Goal: Task Accomplishment & Management: Use online tool/utility

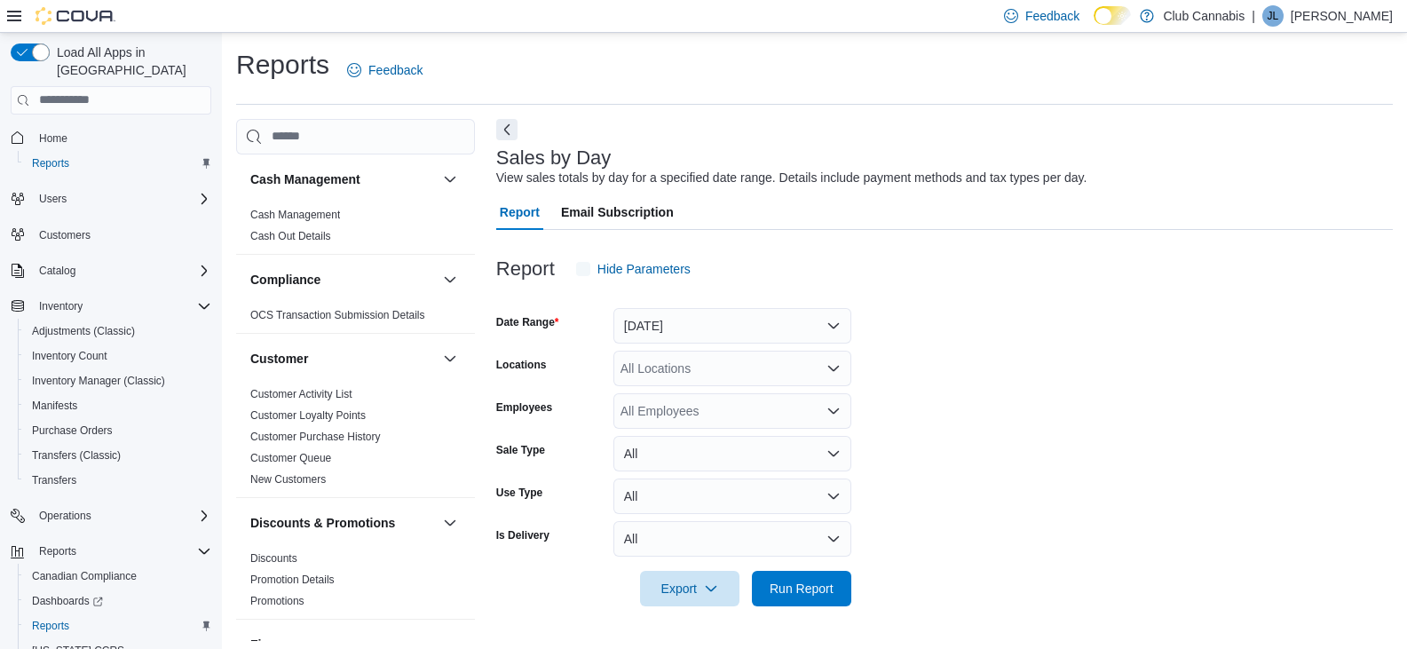
scroll to position [6, 0]
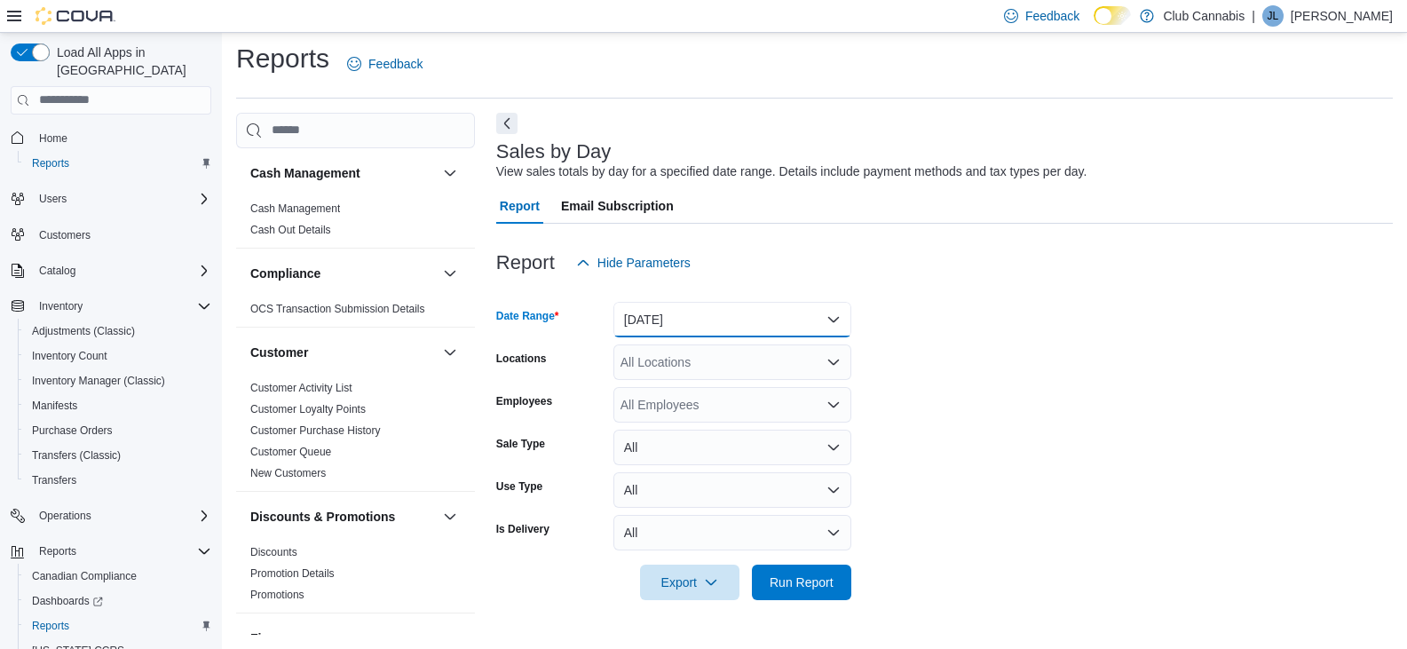
click at [841, 321] on button "[DATE]" at bounding box center [733, 320] width 238 height 36
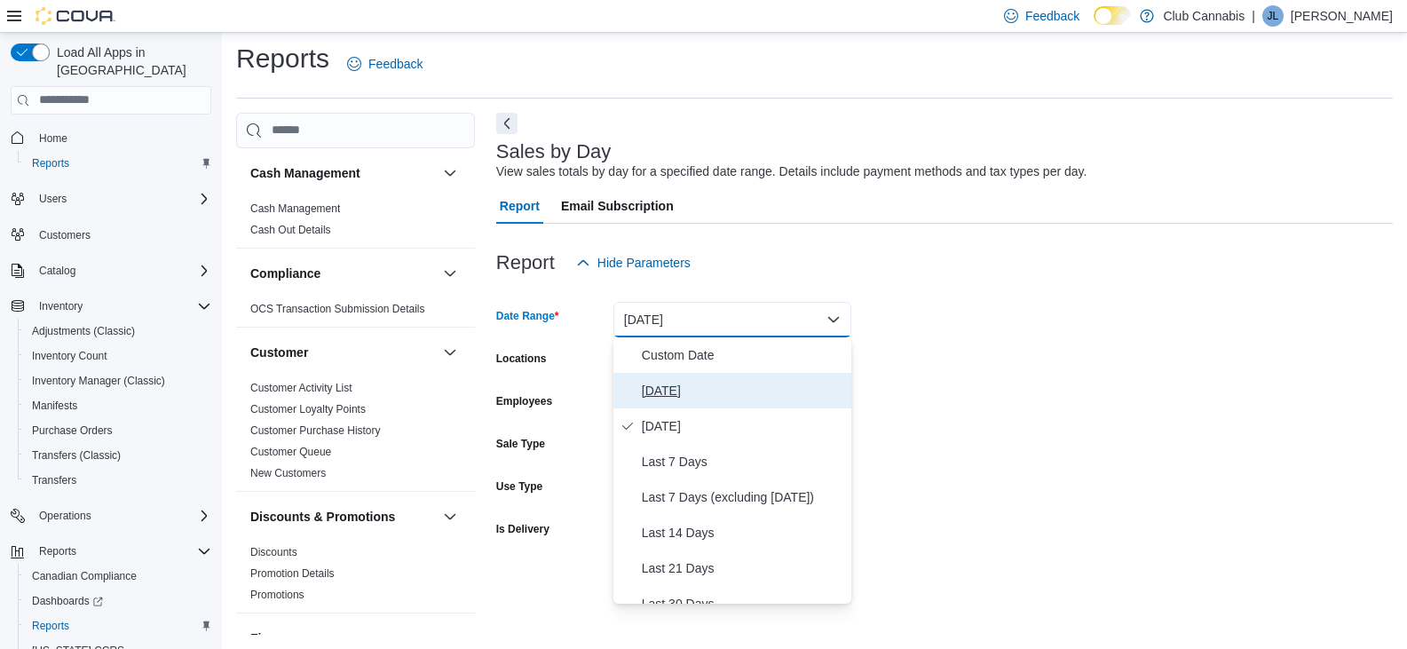
click at [648, 392] on span "[DATE]" at bounding box center [743, 390] width 202 height 21
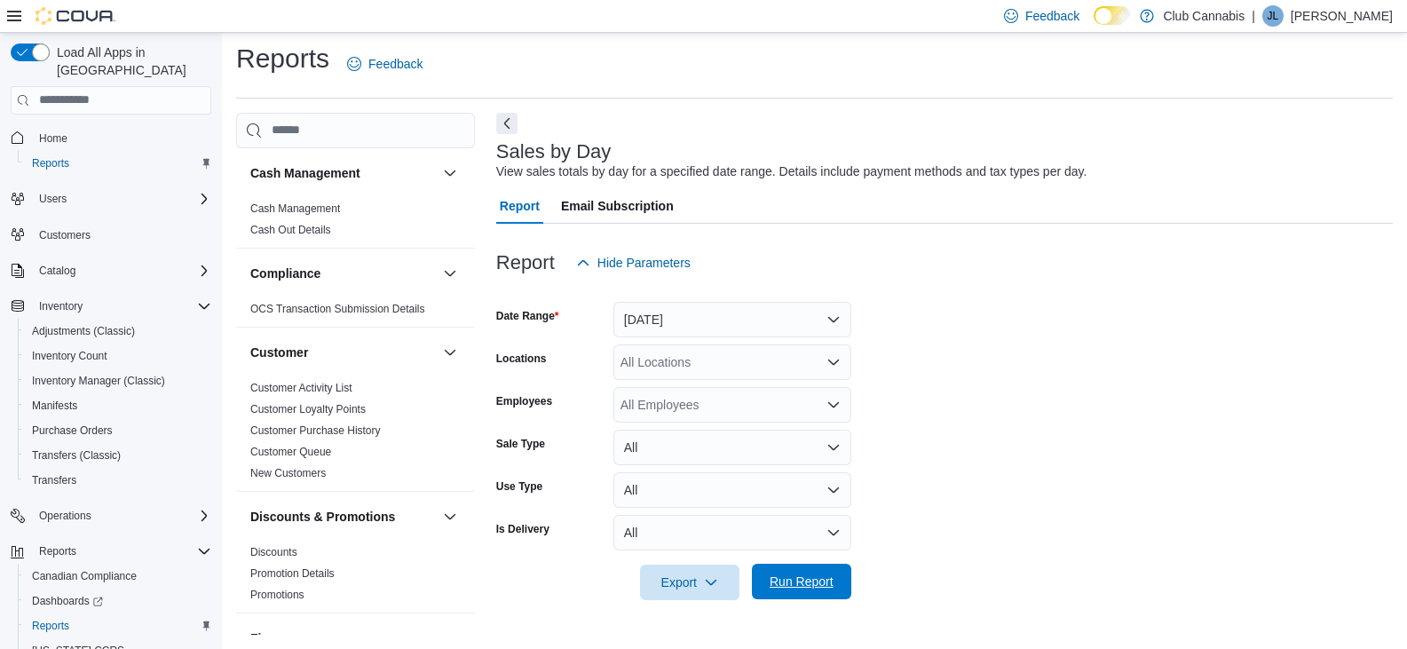
click at [819, 582] on span "Run Report" at bounding box center [802, 582] width 64 height 18
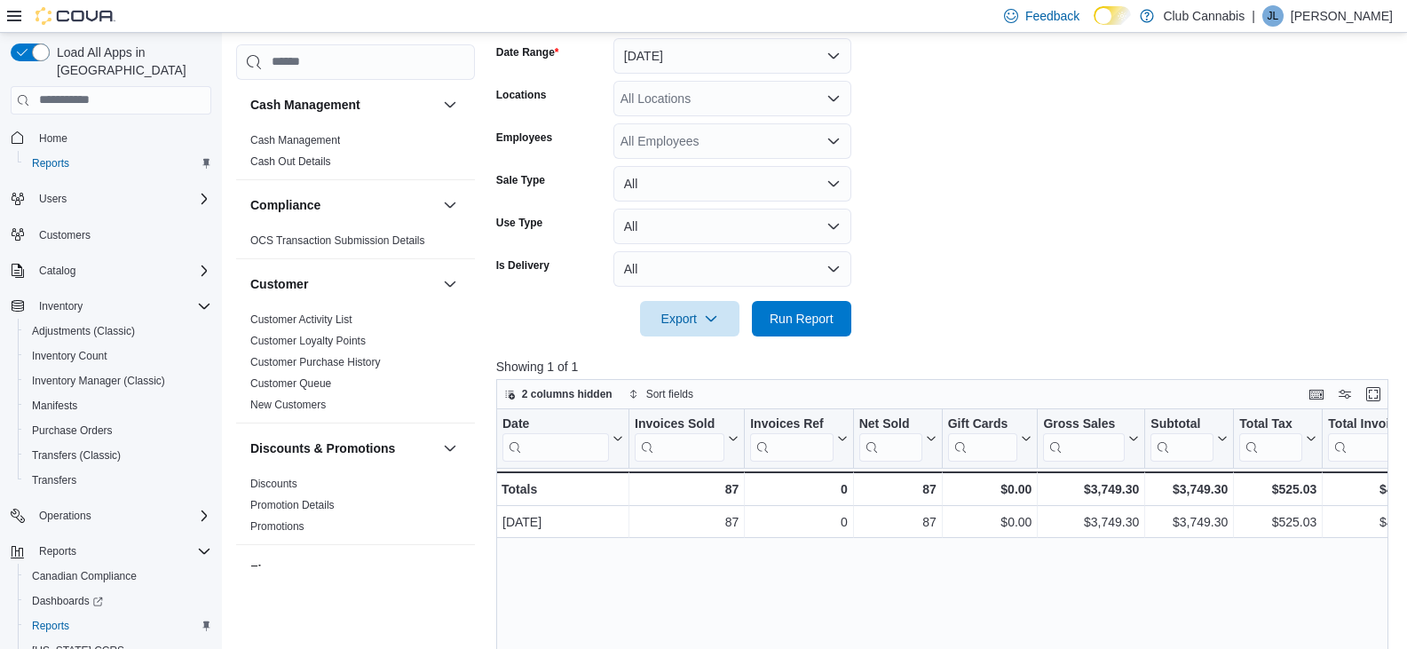
scroll to position [266, 0]
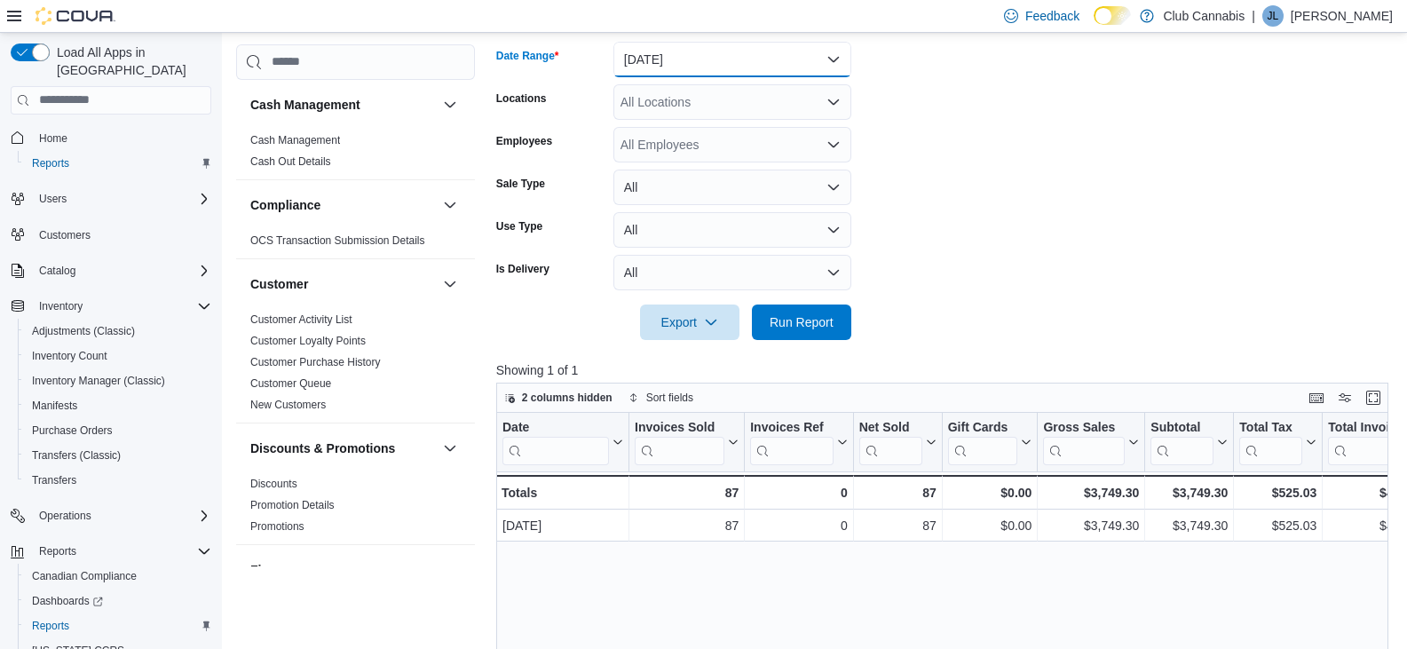
click at [828, 59] on button "[DATE]" at bounding box center [733, 60] width 238 height 36
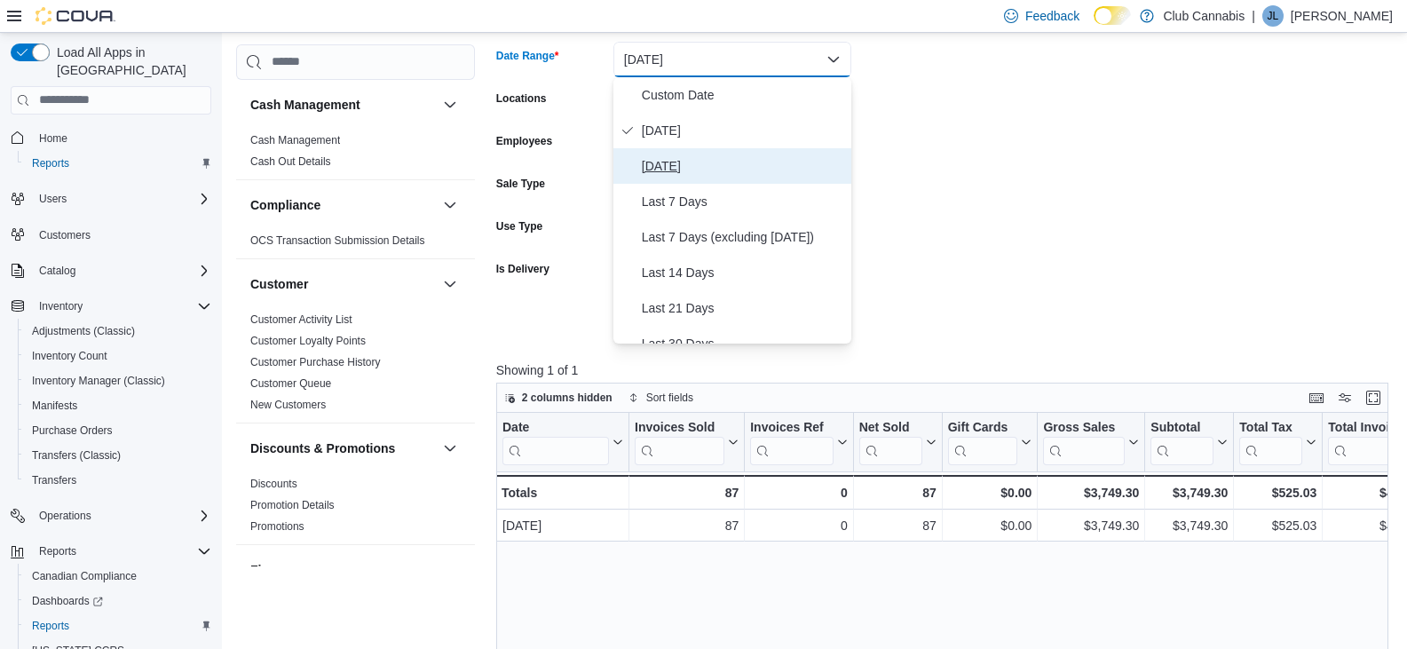
click at [647, 169] on span "[DATE]" at bounding box center [743, 165] width 202 height 21
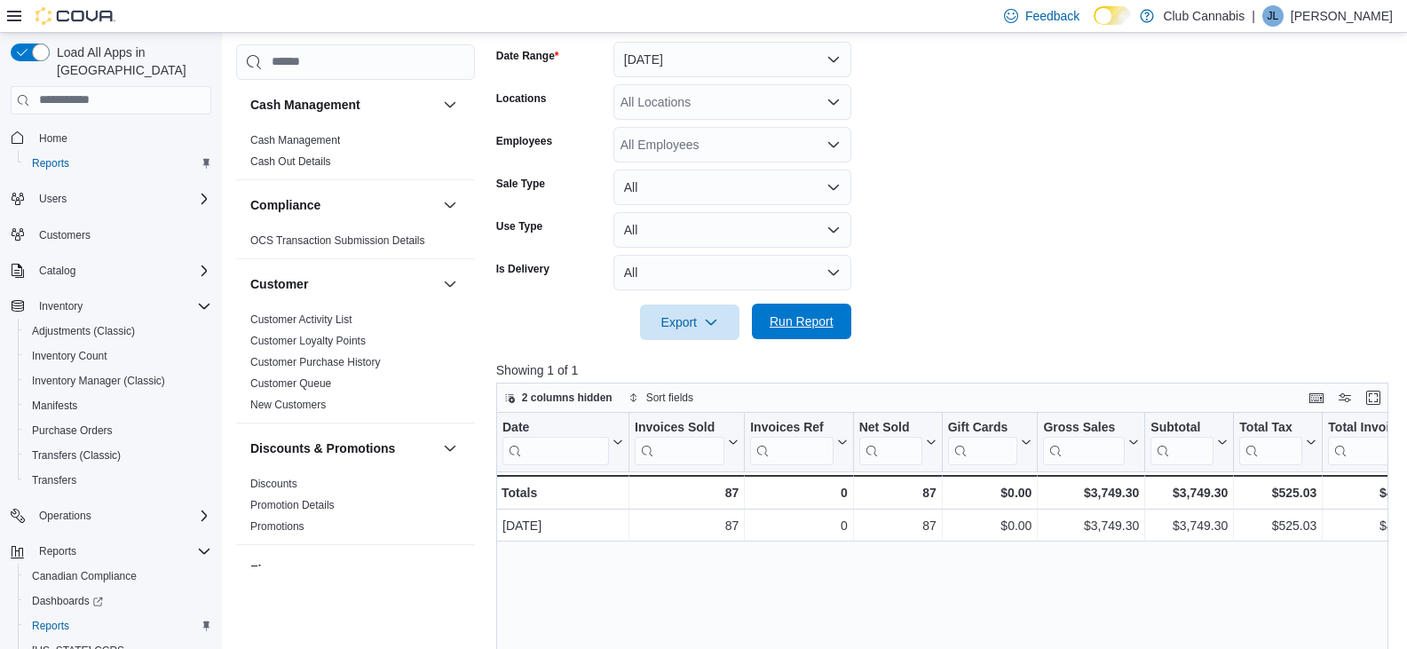
click at [811, 317] on span "Run Report" at bounding box center [802, 322] width 64 height 18
